Goal: Transaction & Acquisition: Purchase product/service

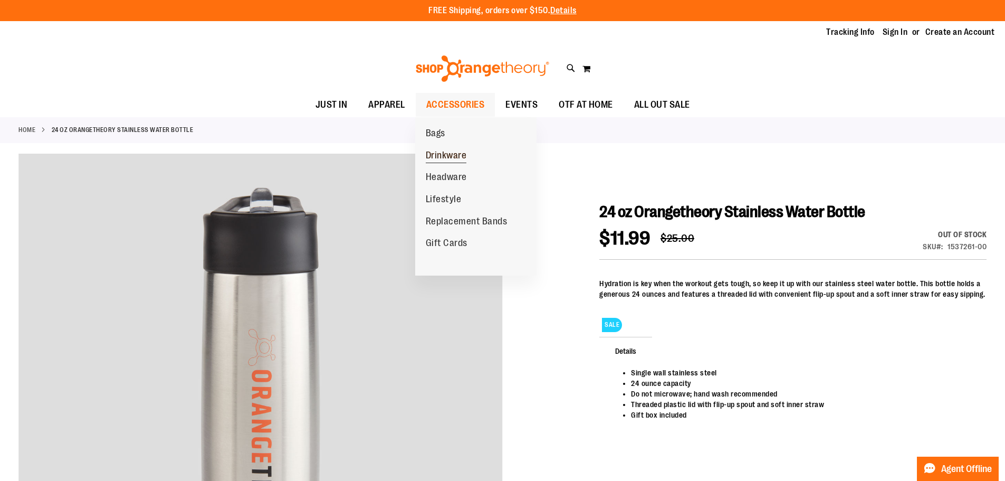
type input "**********"
click at [446, 151] on span "Drinkware" at bounding box center [446, 156] width 41 height 13
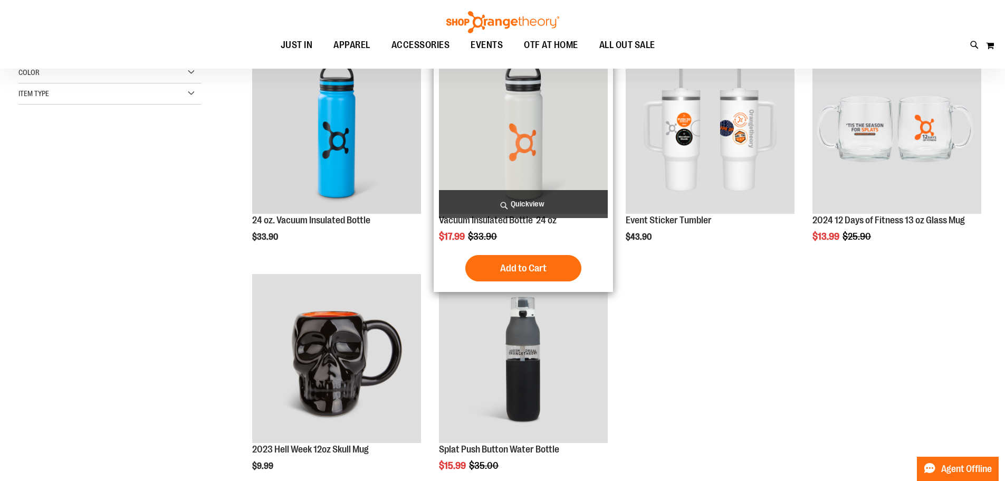
scroll to position [52, 0]
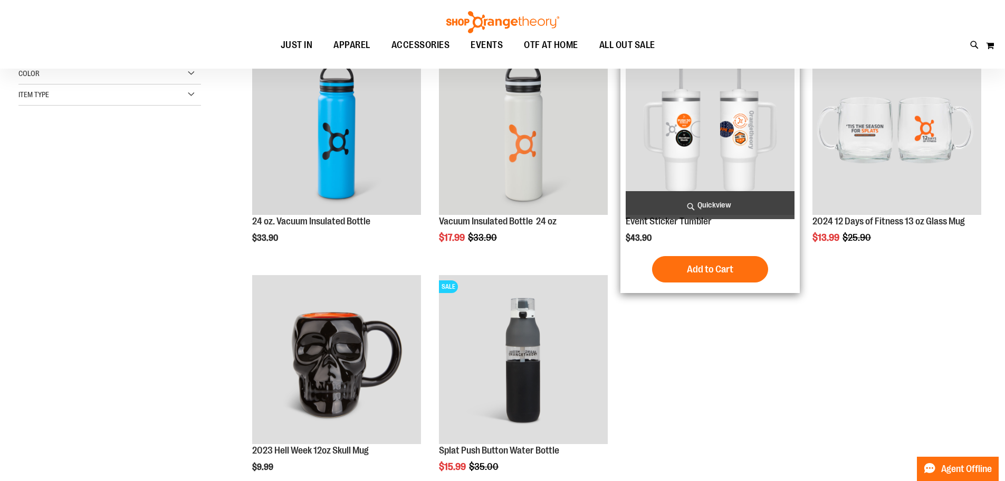
type input "**********"
click at [737, 147] on img "product" at bounding box center [710, 130] width 169 height 169
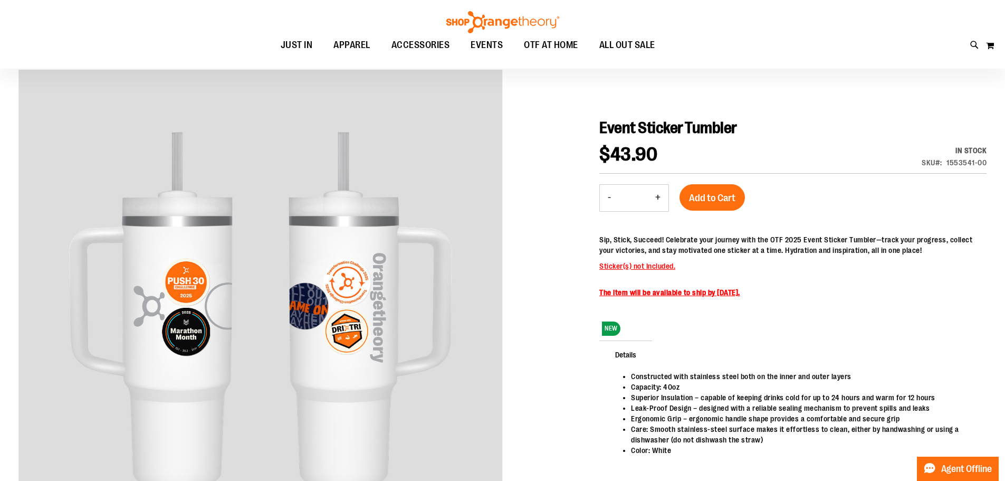
scroll to position [53, 0]
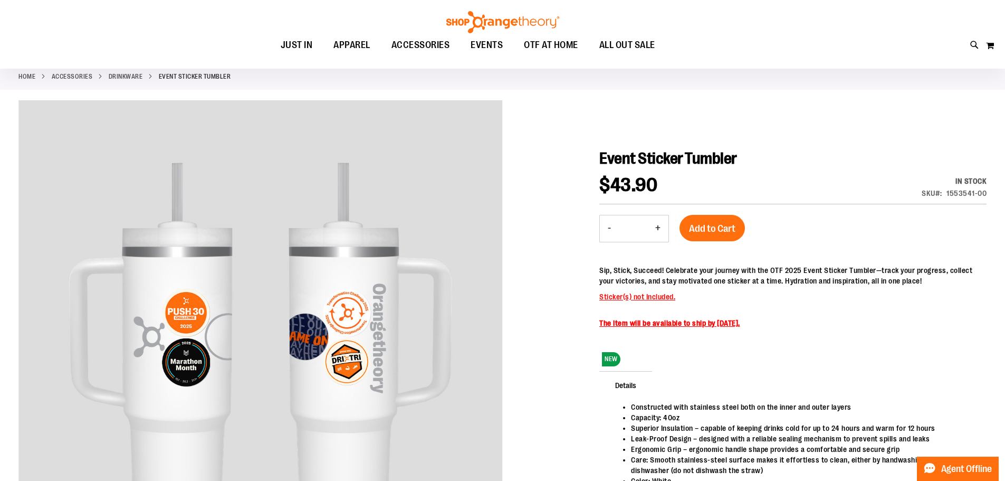
type input "**********"
click at [871, 44] on ul "JUST IN JUST IN Balanced Basics New for Women New for Men New Accessories New B…" at bounding box center [468, 45] width 888 height 24
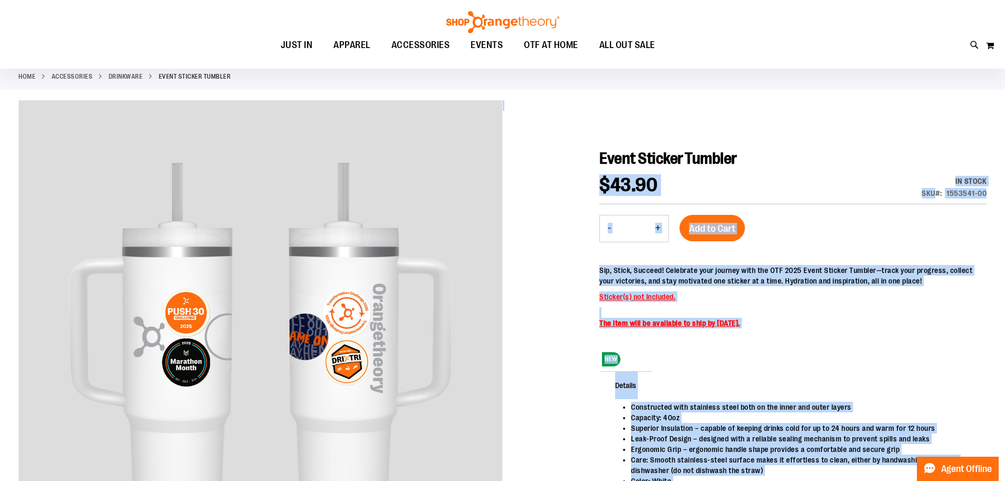
drag, startPoint x: 746, startPoint y: 159, endPoint x: 600, endPoint y: 151, distance: 145.8
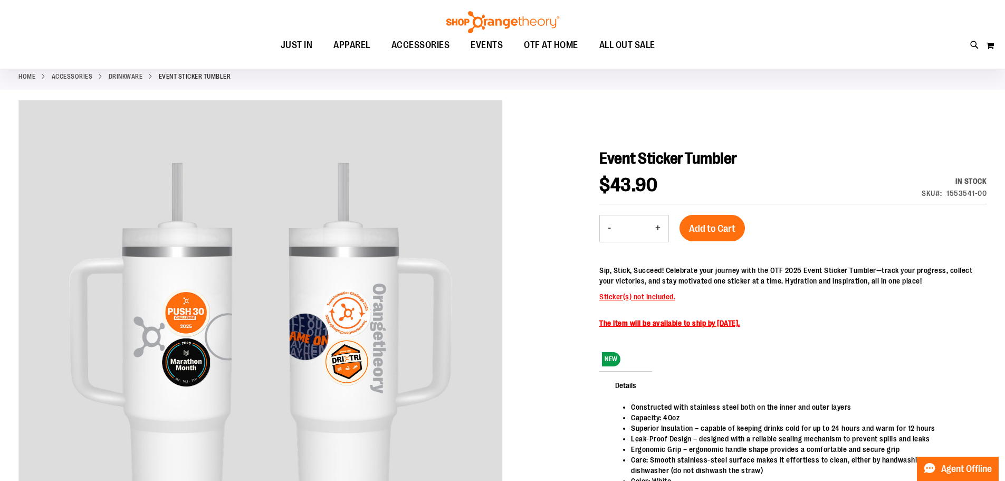
click at [722, 152] on span "Event Sticker Tumbler" at bounding box center [668, 158] width 138 height 18
drag, startPoint x: 740, startPoint y: 154, endPoint x: 603, endPoint y: 153, distance: 137.2
click at [603, 153] on h1 "Event Sticker Tumbler" at bounding box center [792, 158] width 387 height 19
copy span "Event Sticker Tumbler"
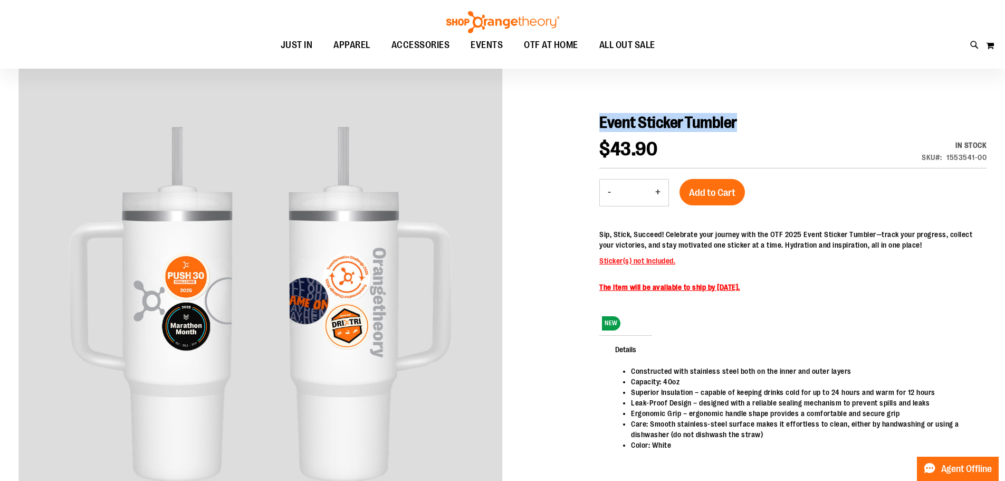
scroll to position [106, 0]
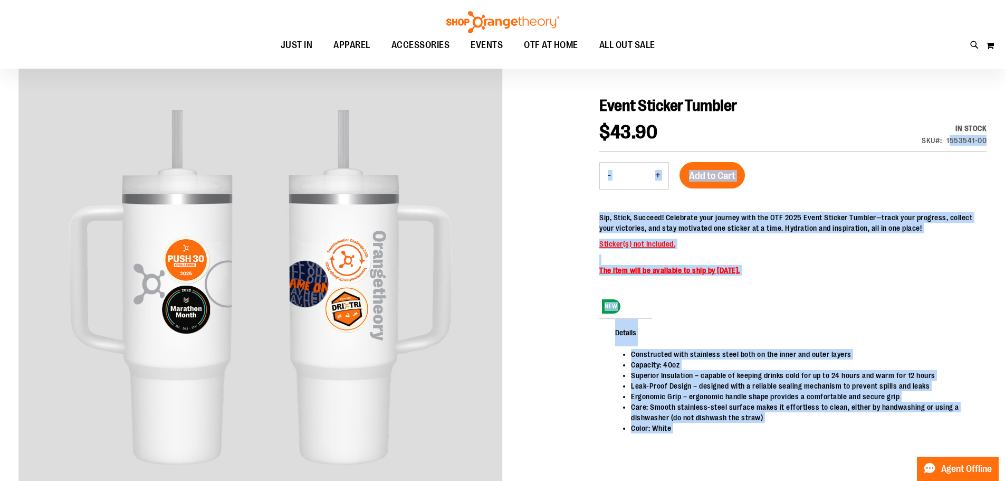
drag, startPoint x: 989, startPoint y: 144, endPoint x: 949, endPoint y: 142, distance: 40.1
click at [966, 140] on div "1553541-00" at bounding box center [967, 140] width 40 height 11
drag, startPoint x: 989, startPoint y: 141, endPoint x: 952, endPoint y: 141, distance: 36.4
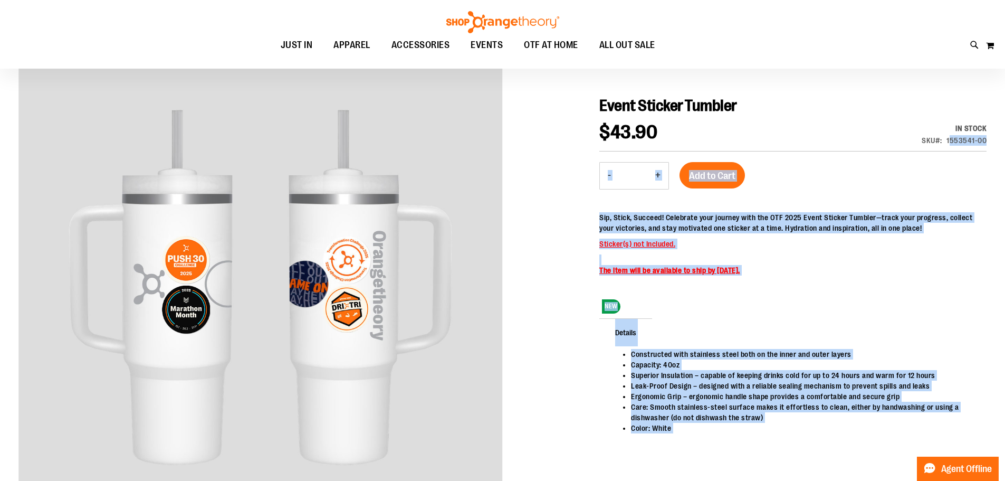
click at [952, 141] on div "1553541-00" at bounding box center [967, 140] width 40 height 11
drag, startPoint x: 947, startPoint y: 140, endPoint x: 988, endPoint y: 140, distance: 40.6
drag, startPoint x: 988, startPoint y: 140, endPoint x: 954, endPoint y: 140, distance: 33.8
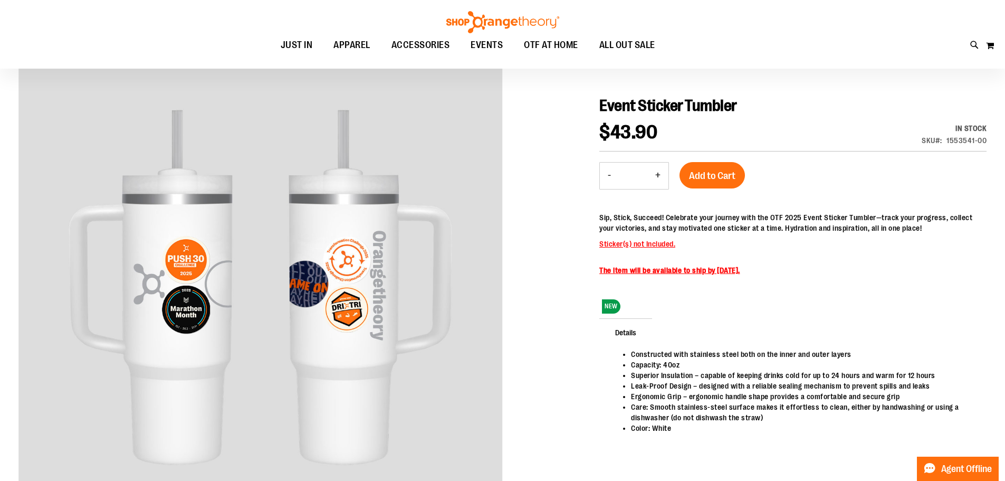
click at [947, 139] on div "1553541-00" at bounding box center [967, 140] width 40 height 11
drag, startPoint x: 948, startPoint y: 139, endPoint x: 986, endPoint y: 140, distance: 38.0
click at [986, 140] on div "1553541-00" at bounding box center [967, 140] width 40 height 11
copy div "1553541-00"
